Goal: Transaction & Acquisition: Purchase product/service

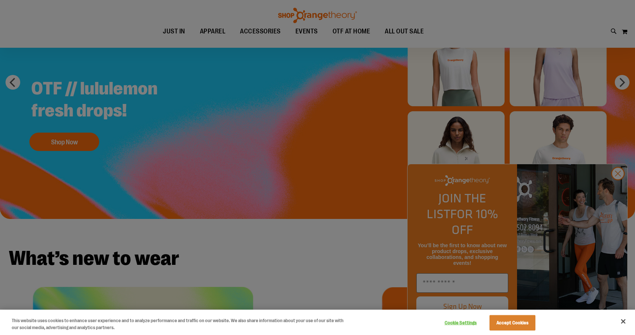
scroll to position [120, 0]
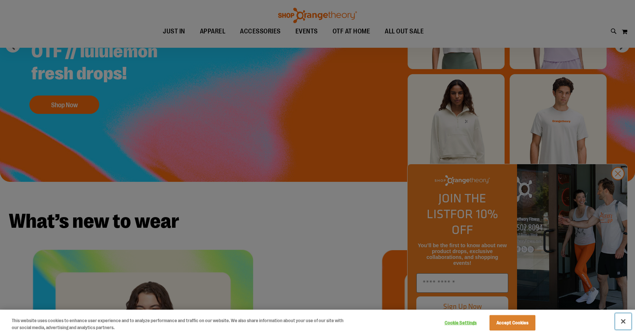
click at [620, 325] on button "Close" at bounding box center [623, 321] width 16 height 16
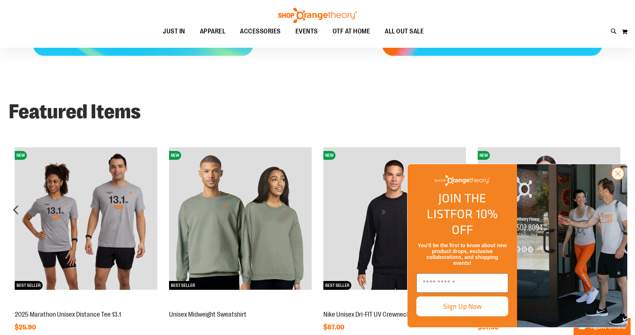
scroll to position [638, 0]
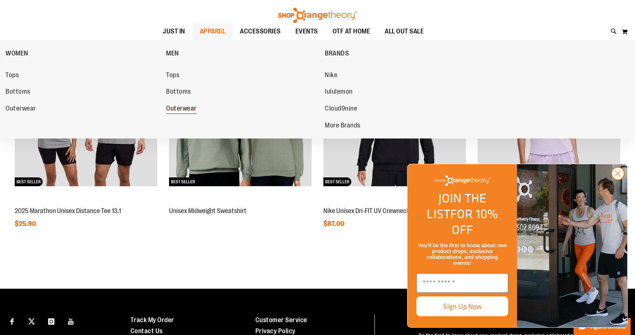
click at [180, 110] on span "Outerwear" at bounding box center [181, 109] width 30 height 9
click at [174, 84] on ul "Tops Bottoms Outerwear" at bounding box center [243, 90] width 155 height 57
click at [174, 76] on span "Tops" at bounding box center [172, 75] width 13 height 9
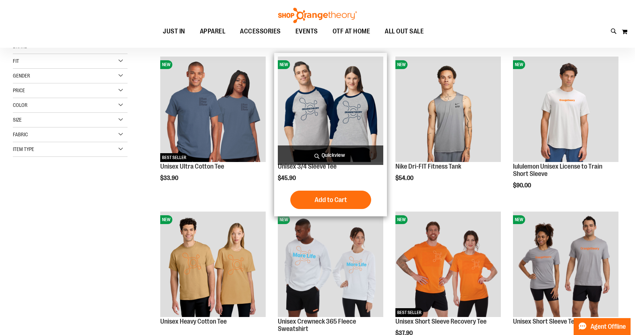
scroll to position [95, 0]
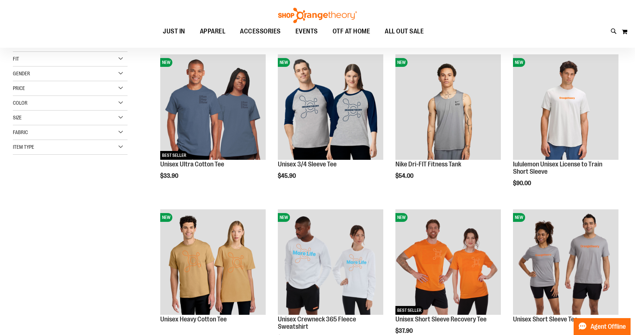
click at [123, 136] on div "Fabric" at bounding box center [70, 132] width 115 height 15
click at [55, 172] on span "5 items" at bounding box center [55, 171] width 10 height 8
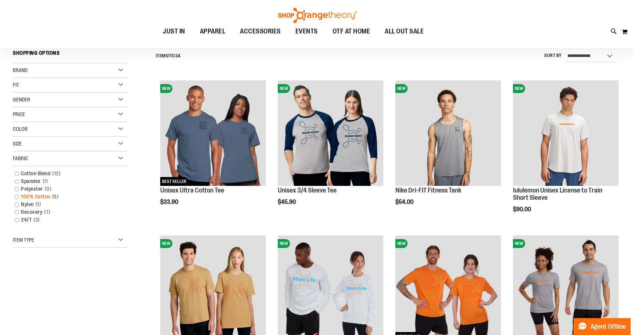
scroll to position [68, 0]
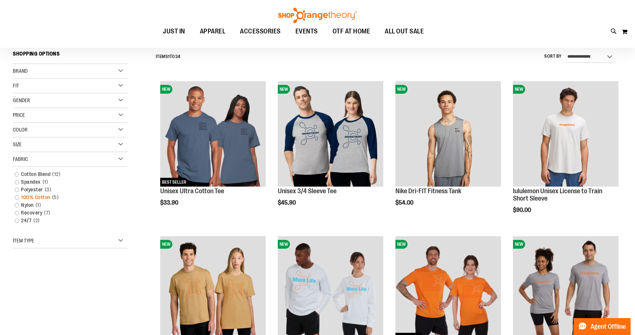
click at [46, 197] on link "100% Cotton 5 items" at bounding box center [66, 198] width 110 height 8
click at [17, 197] on link "100% Cotton 5 items" at bounding box center [66, 198] width 110 height 8
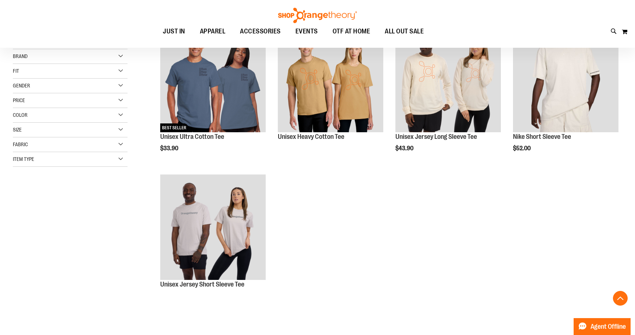
scroll to position [127, 0]
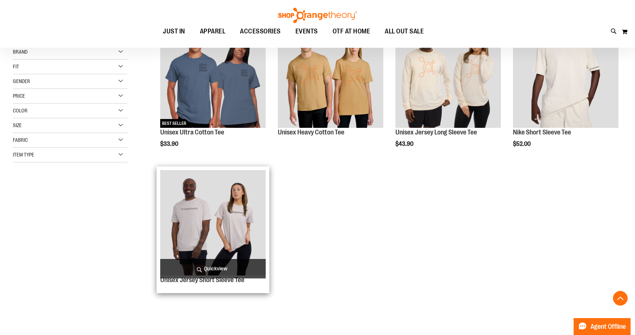
click at [180, 223] on img "product" at bounding box center [212, 222] width 105 height 105
click at [205, 194] on img "product" at bounding box center [212, 222] width 105 height 105
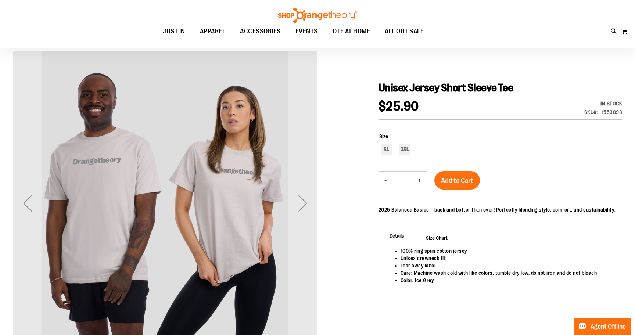
scroll to position [84, 0]
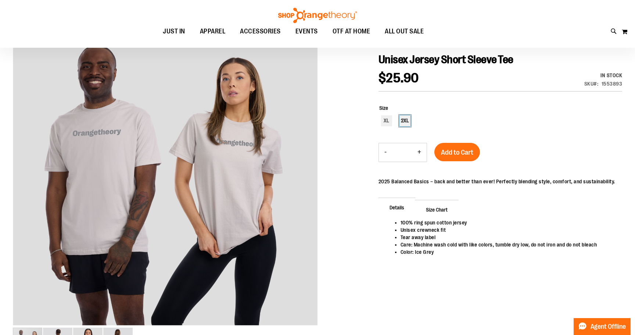
click at [403, 120] on div "2XL" at bounding box center [404, 120] width 11 height 11
type input "***"
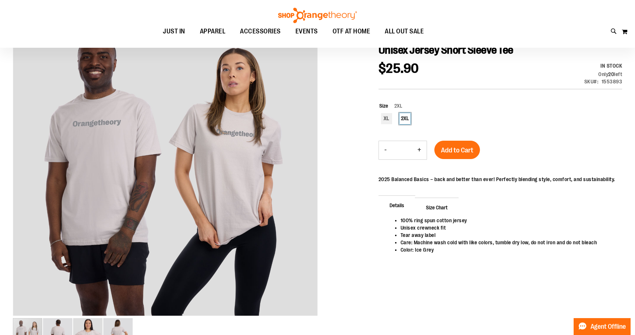
scroll to position [0, 0]
